Goal: Information Seeking & Learning: Learn about a topic

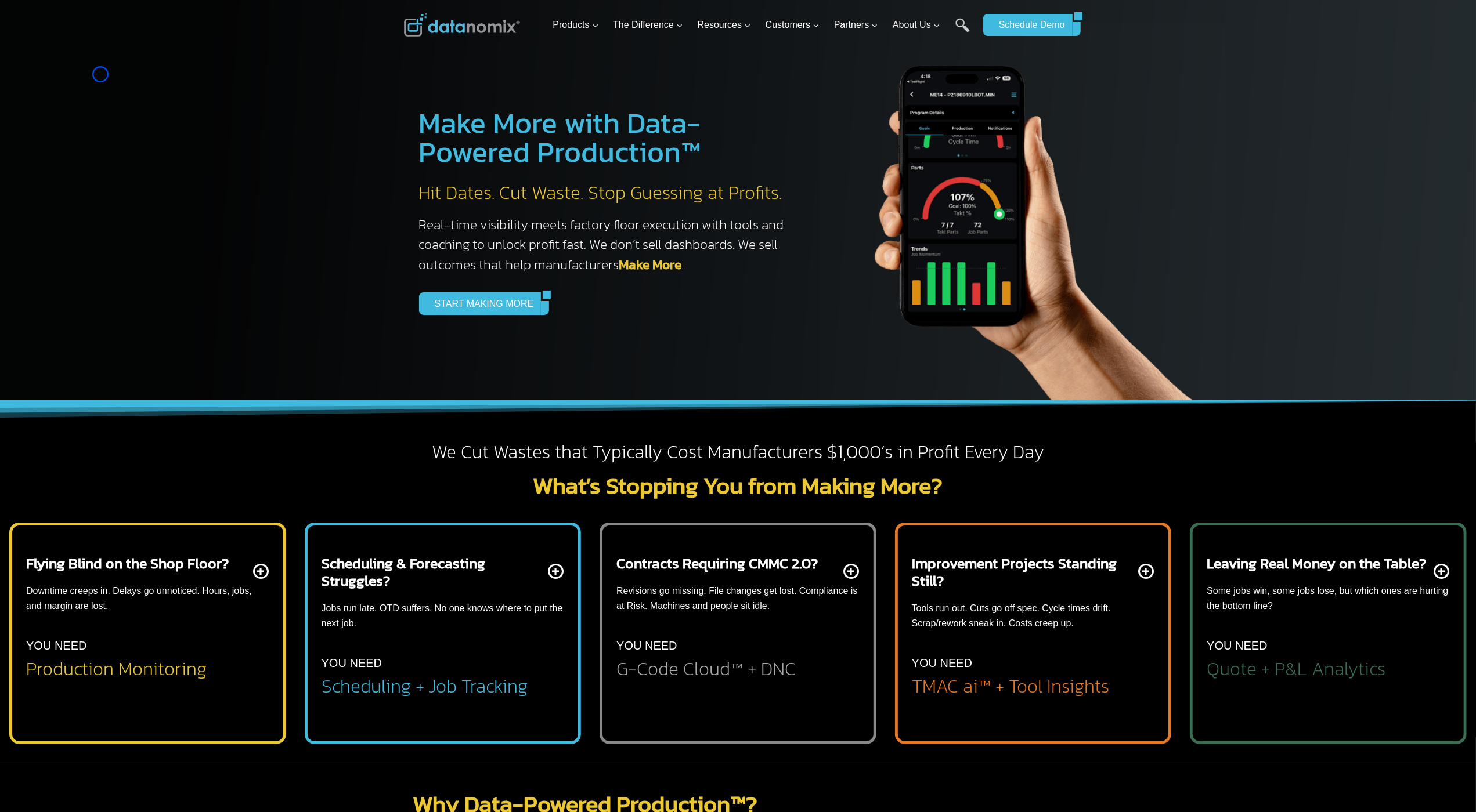
click at [101, 74] on div at bounding box center [738, 200] width 1476 height 400
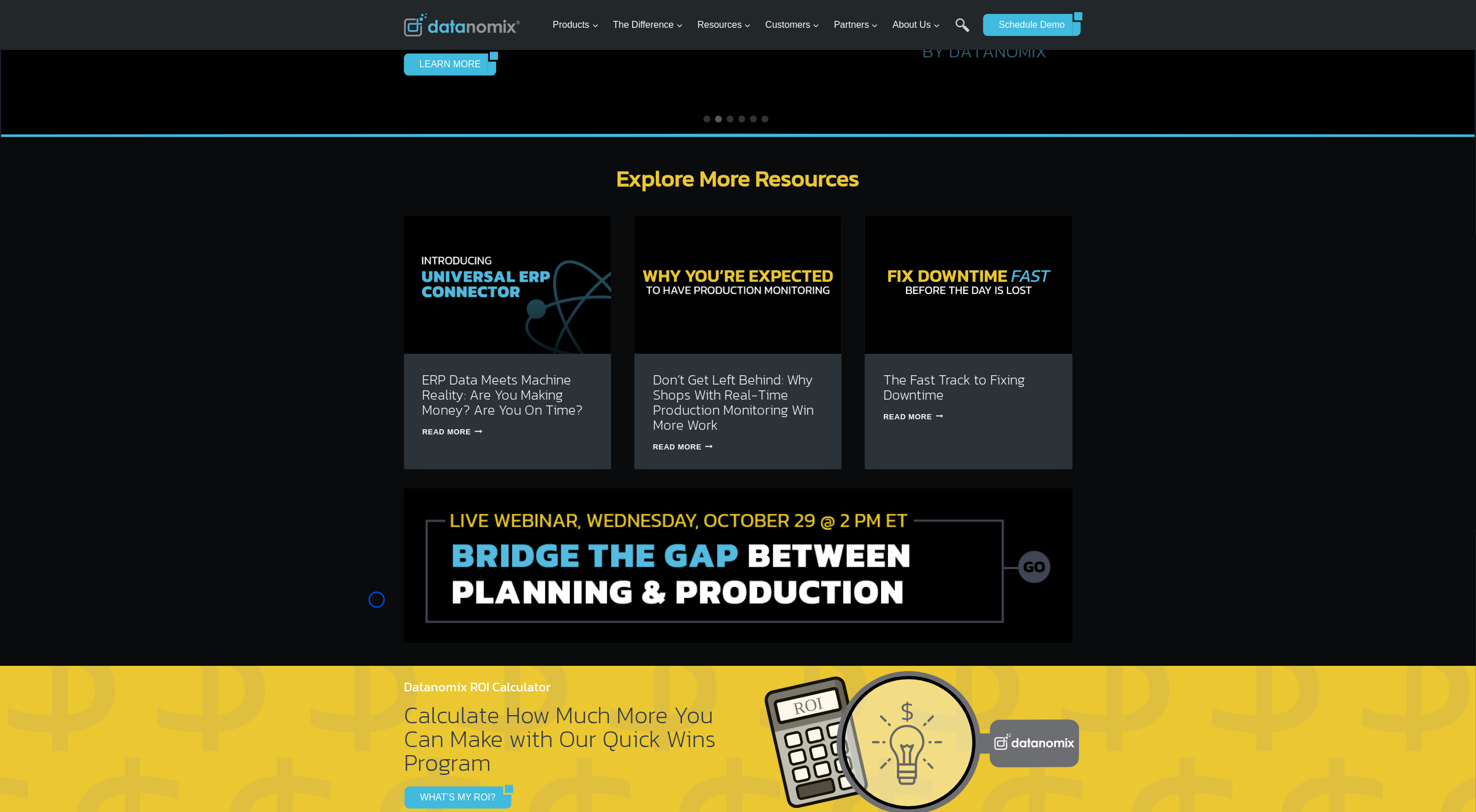
scroll to position [3341, 0]
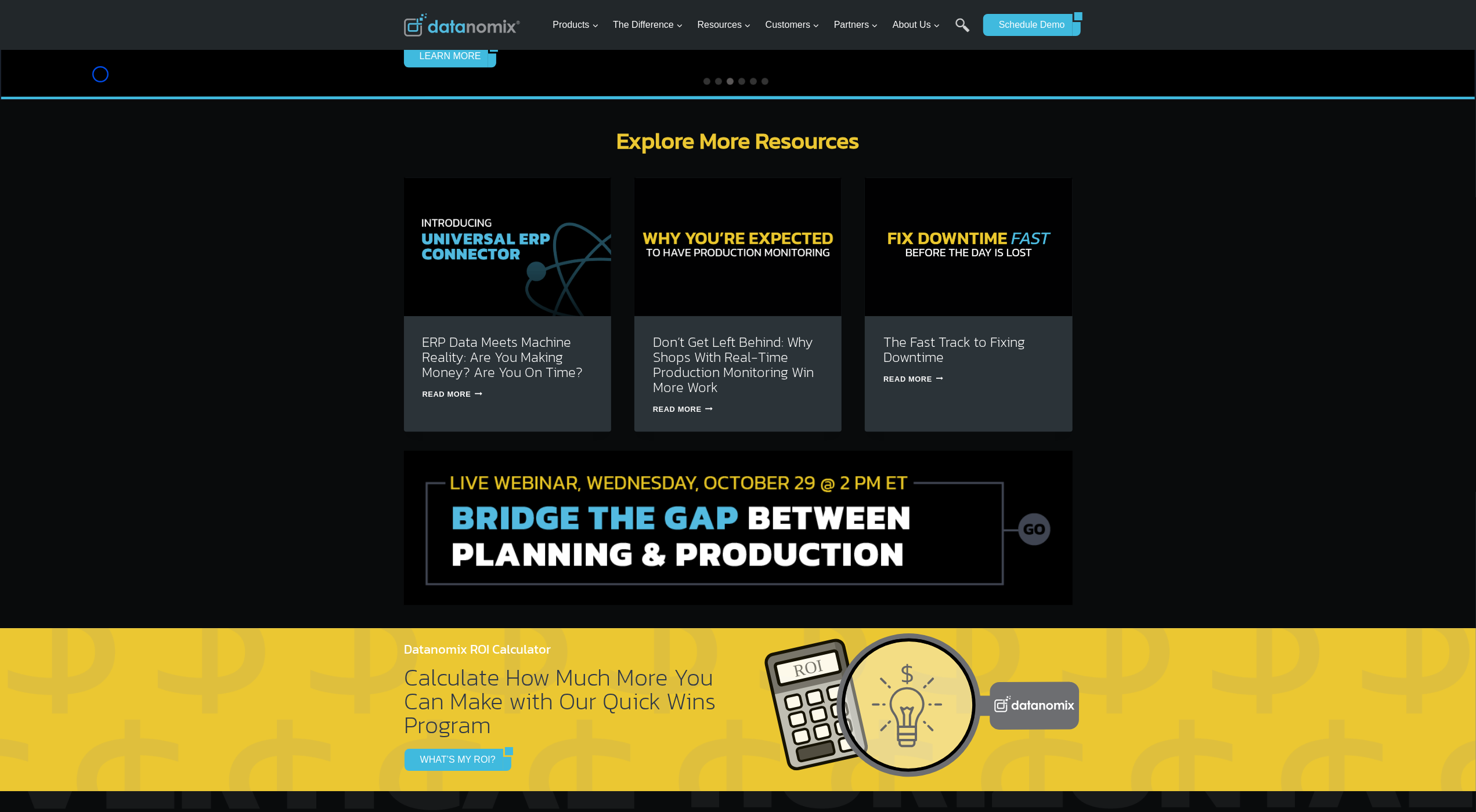
click at [101, 107] on div "Explore More Resources ERP Data Meets Machine Reality: Are You Making Money? Ar…" at bounding box center [738, 364] width 1476 height 529
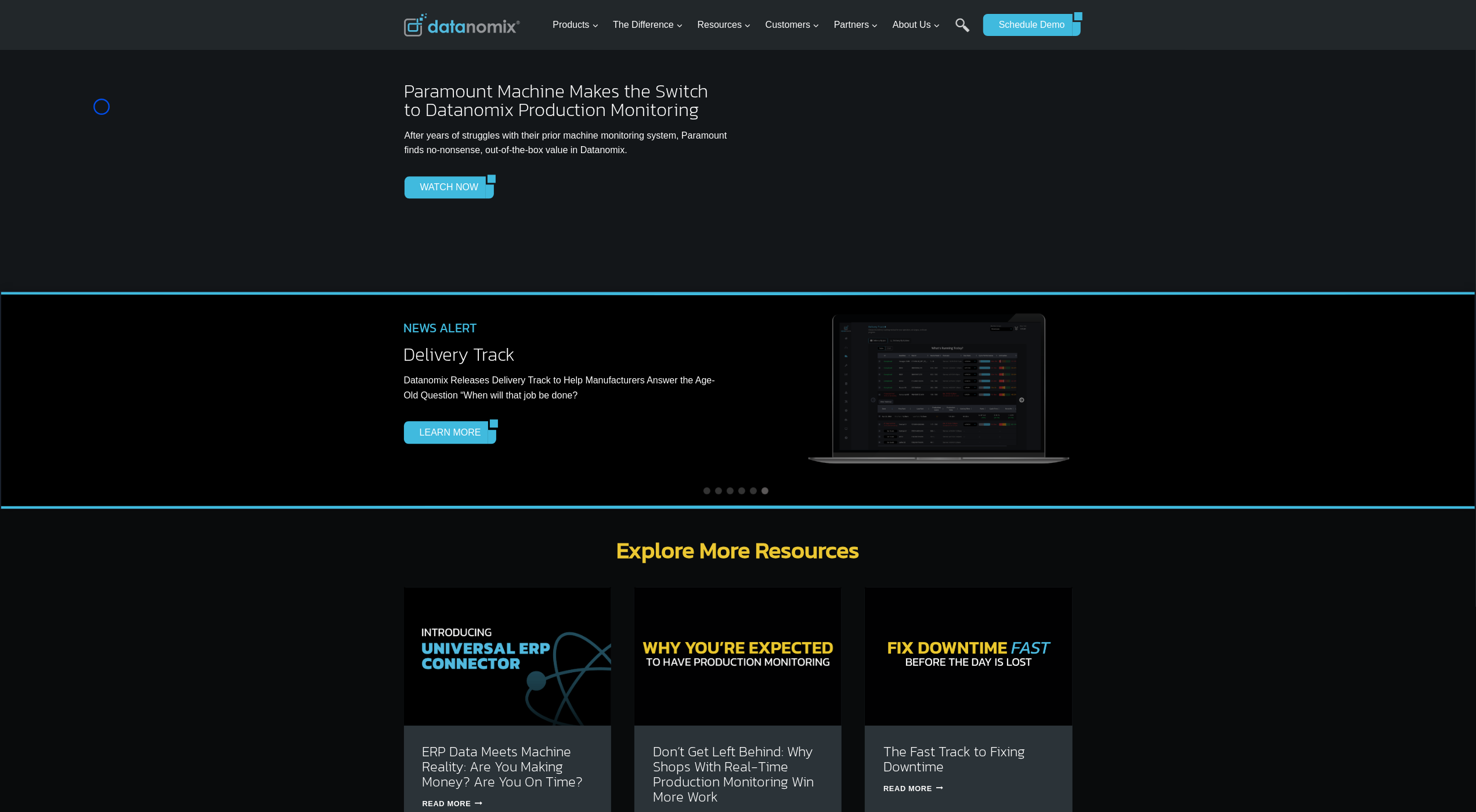
scroll to position [2886, 0]
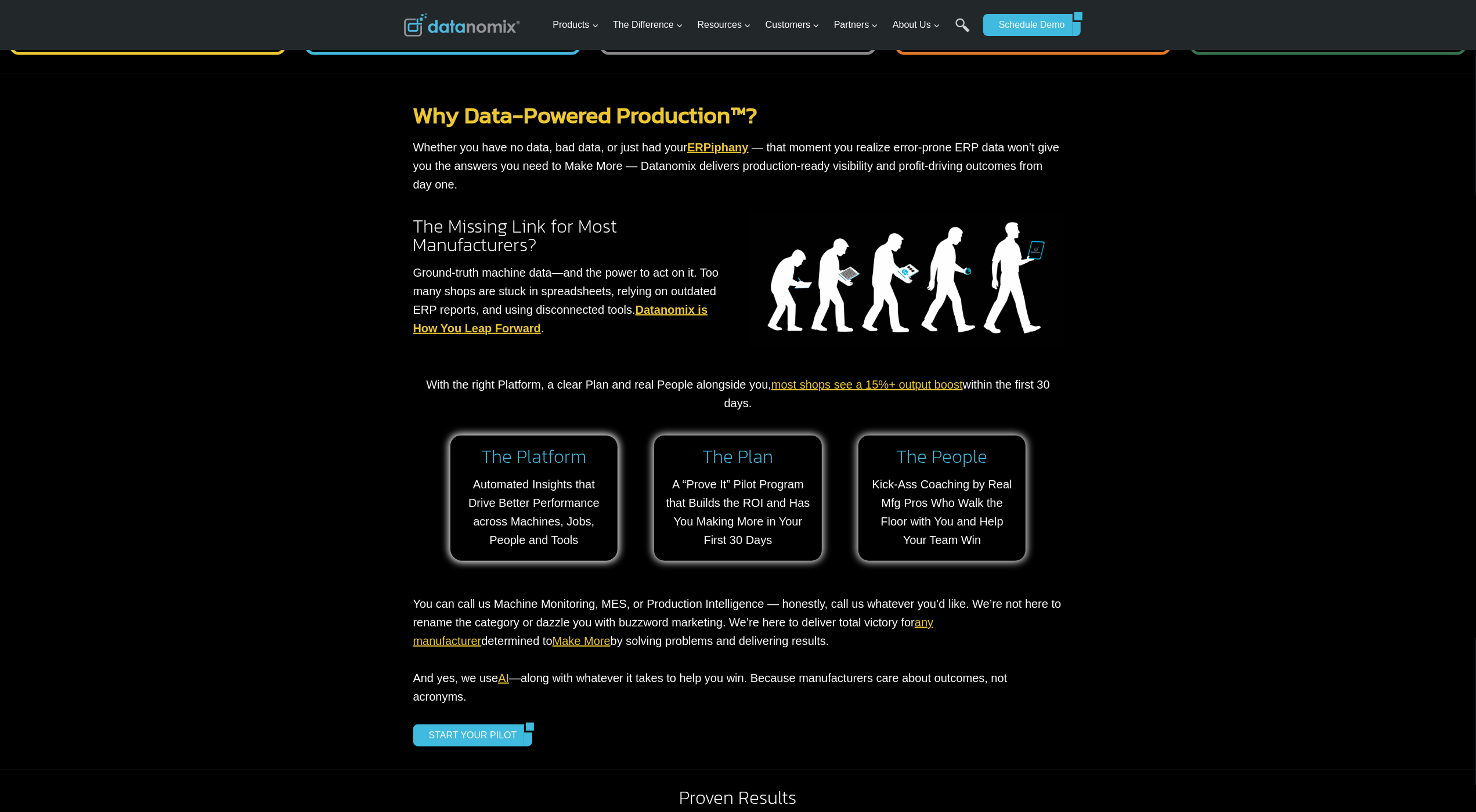
scroll to position [301, 0]
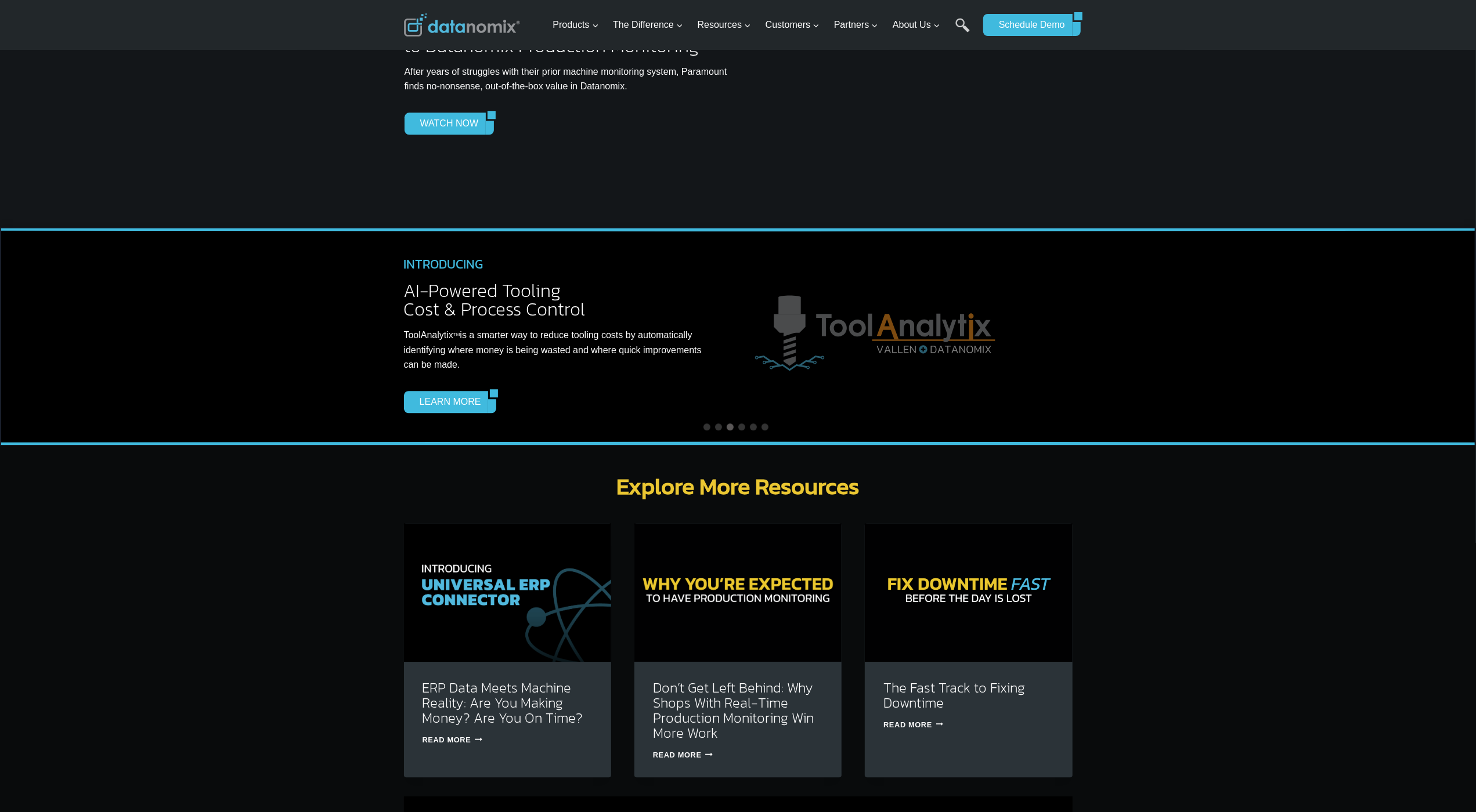
scroll to position [3295, 0]
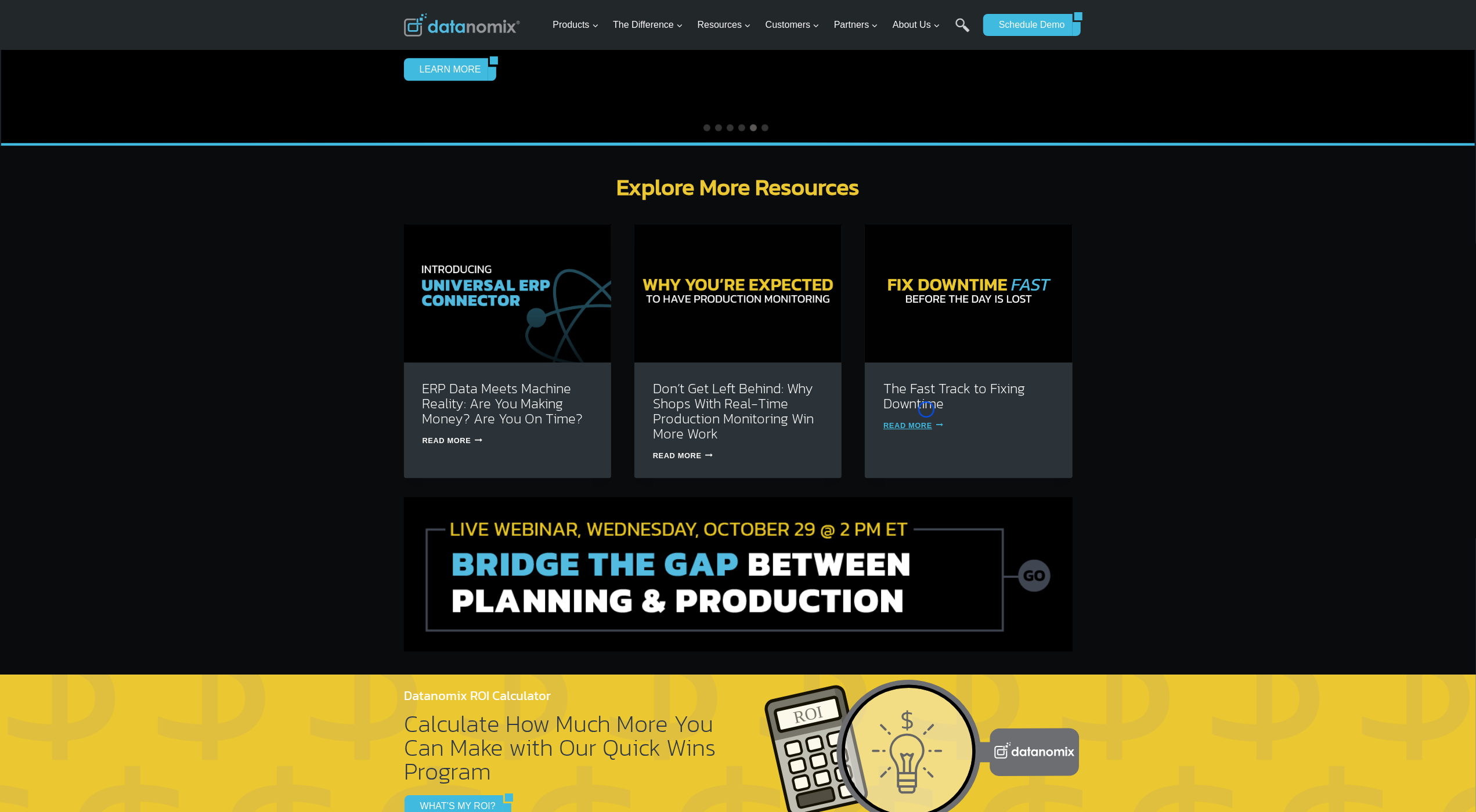
click at [927, 421] on link "Read More The Fast Track to Fixing Downtime Continue" at bounding box center [913, 426] width 59 height 9
